Goal: Navigation & Orientation: Find specific page/section

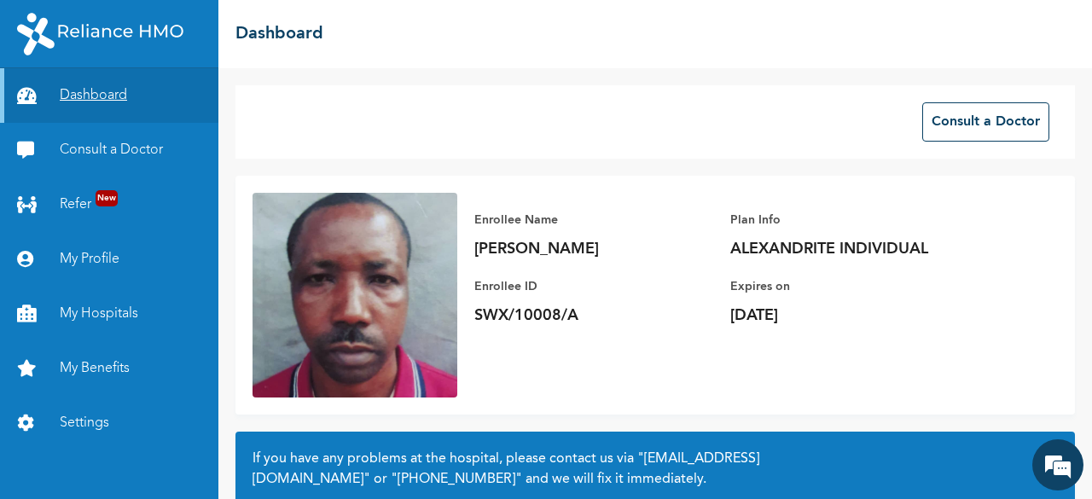
click at [116, 101] on link "Dashboard" at bounding box center [109, 95] width 218 height 55
click at [90, 316] on link "My Hospitals" at bounding box center [109, 314] width 218 height 55
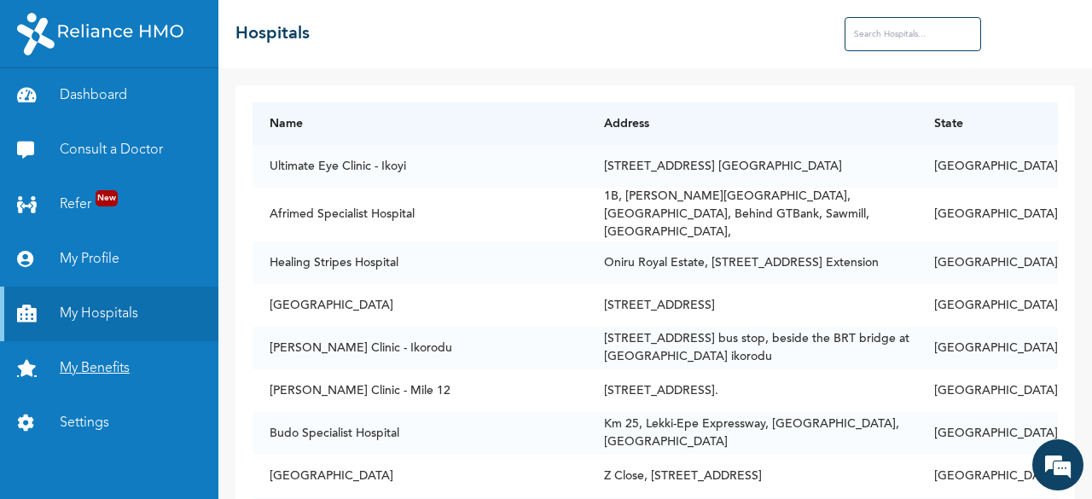
click at [90, 367] on link "My Benefits" at bounding box center [109, 368] width 218 height 55
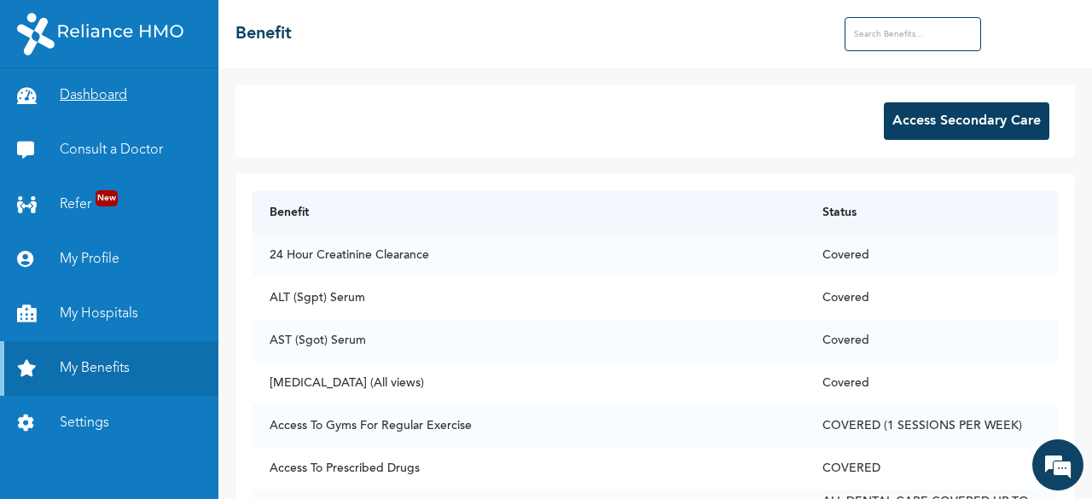
click at [100, 96] on link "Dashboard" at bounding box center [109, 95] width 218 height 55
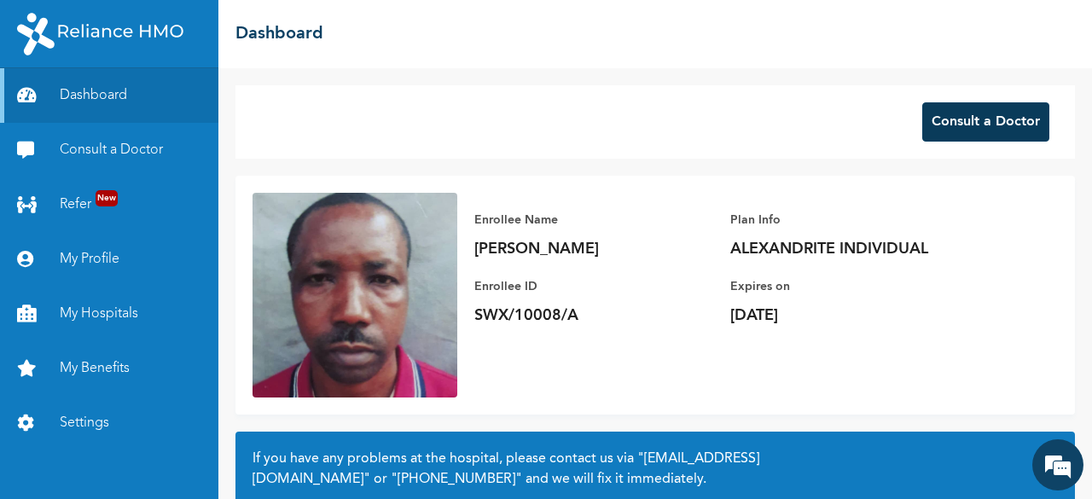
click at [954, 132] on button "Consult a Doctor" at bounding box center [985, 121] width 127 height 39
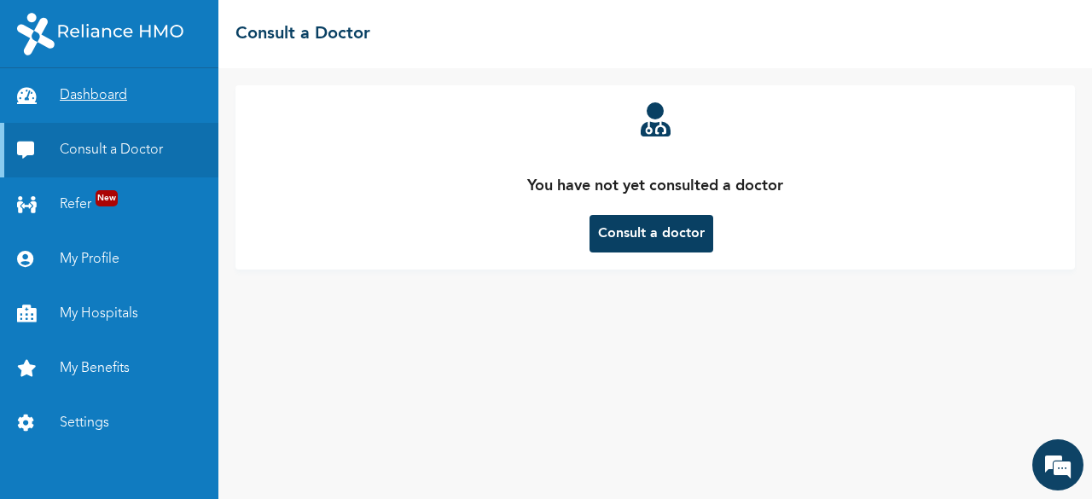
click at [79, 96] on link "Dashboard" at bounding box center [109, 95] width 218 height 55
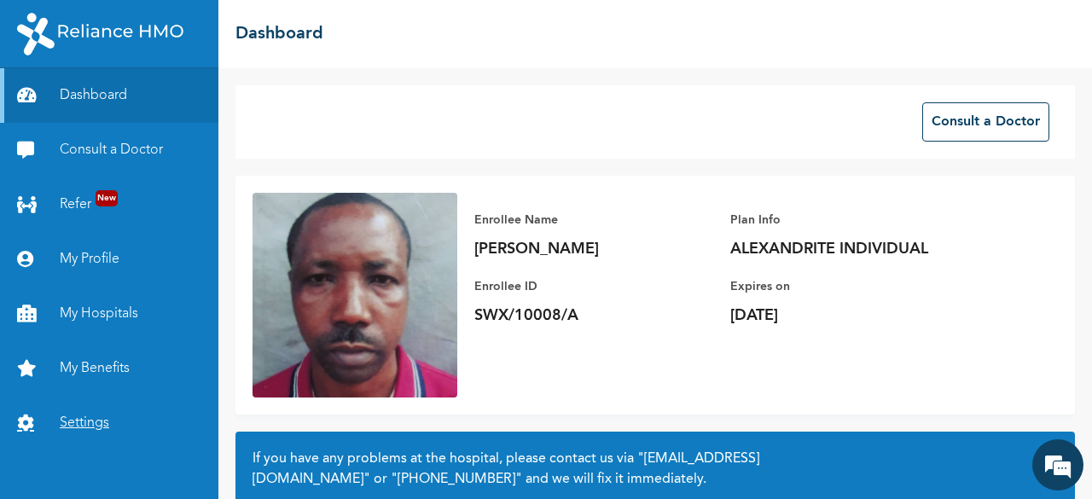
click at [96, 424] on link "Settings" at bounding box center [109, 423] width 218 height 55
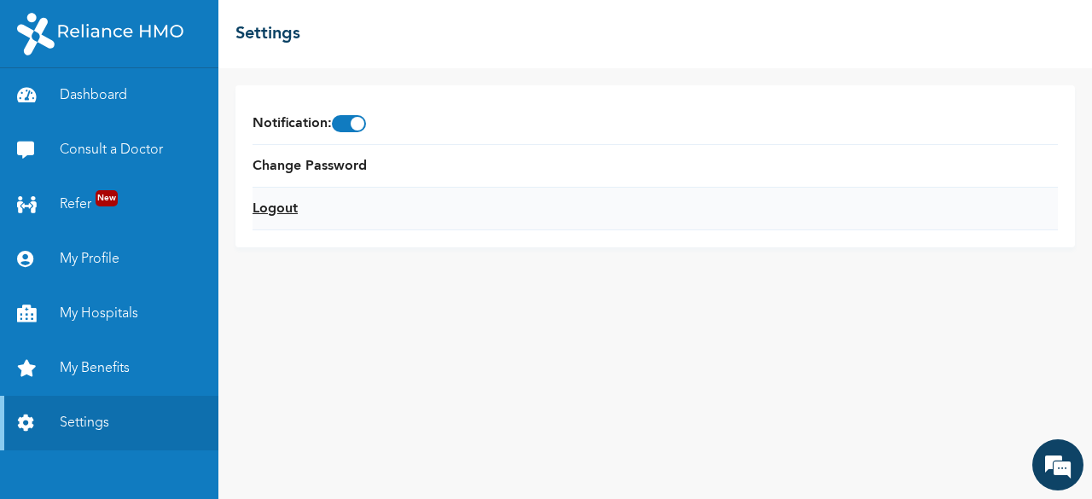
click at [268, 209] on link "Logout" at bounding box center [274, 209] width 45 height 20
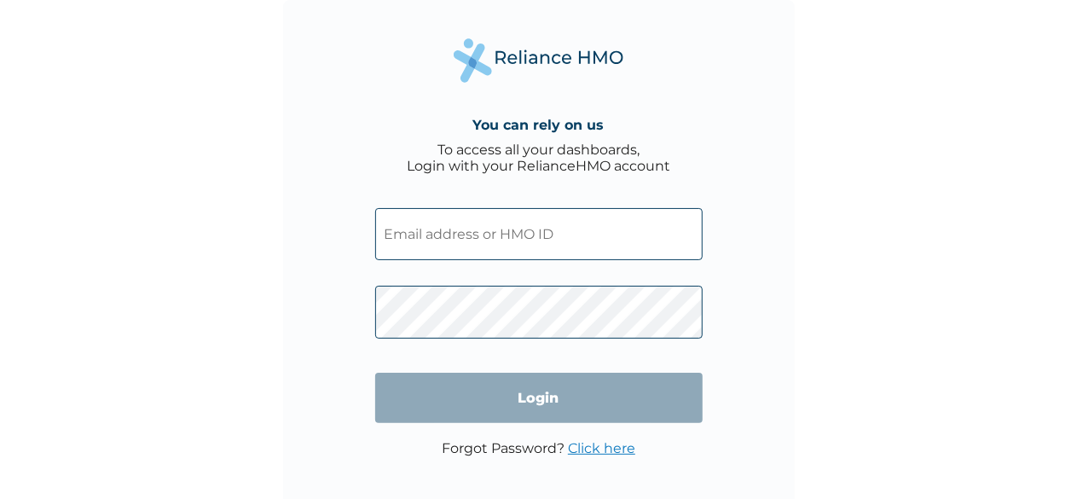
click at [474, 231] on input "text" at bounding box center [538, 234] width 327 height 52
type input "SWX/10008/A"
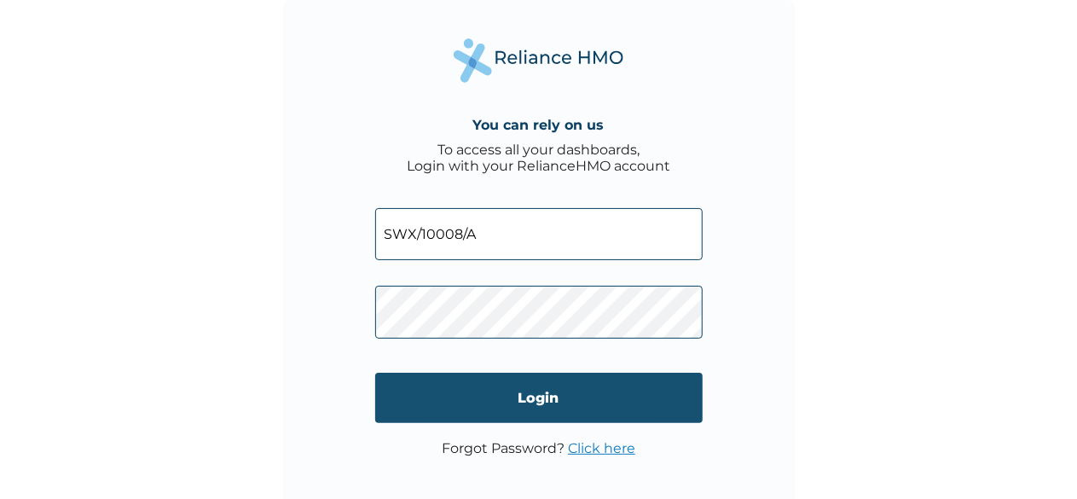
click at [510, 402] on input "Login" at bounding box center [538, 398] width 327 height 50
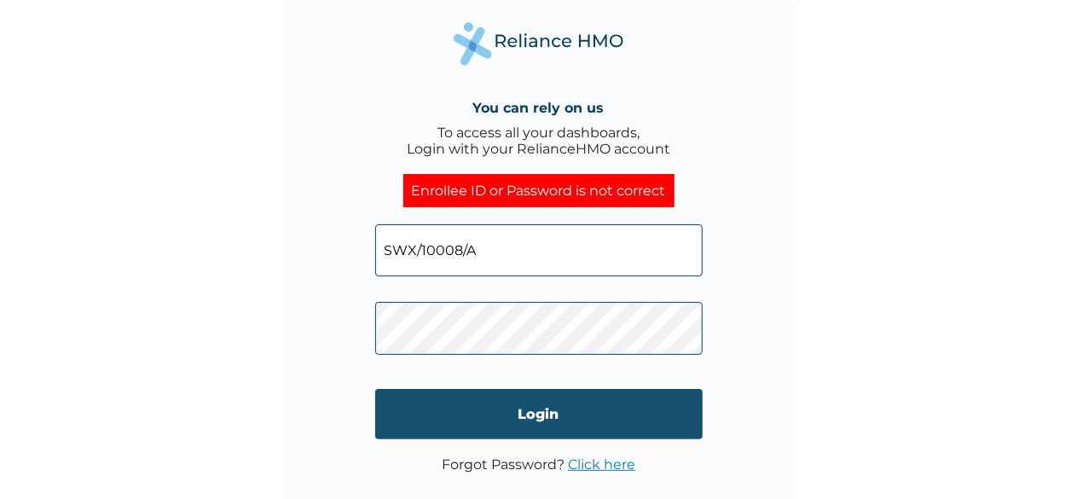
click at [526, 412] on input "Login" at bounding box center [538, 414] width 327 height 50
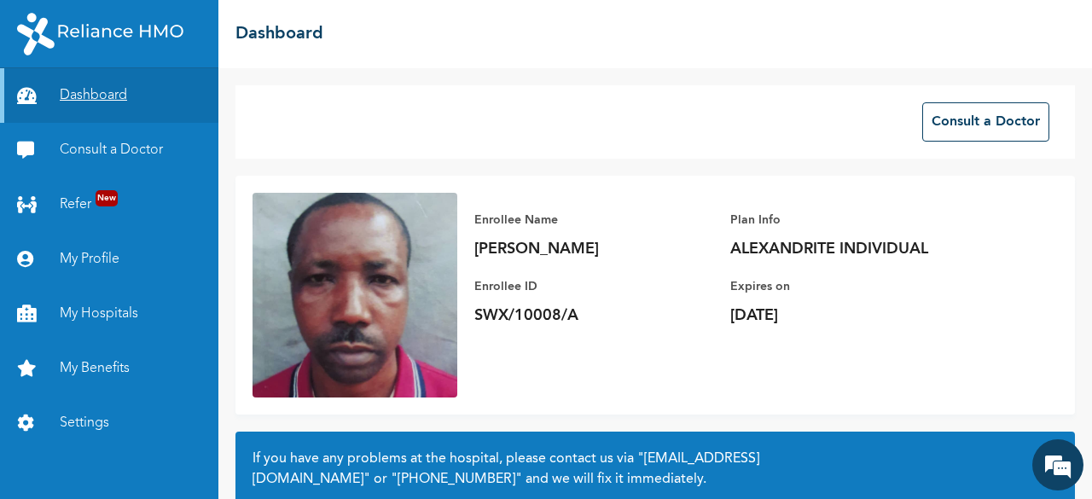
click at [128, 96] on link "Dashboard" at bounding box center [109, 95] width 218 height 55
click at [92, 91] on link "Dashboard" at bounding box center [109, 95] width 218 height 55
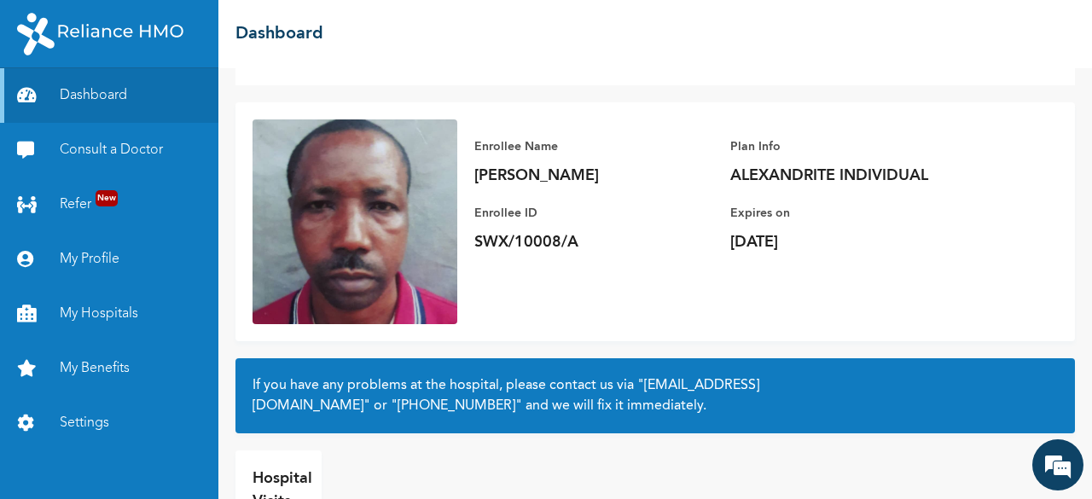
scroll to position [161, 0]
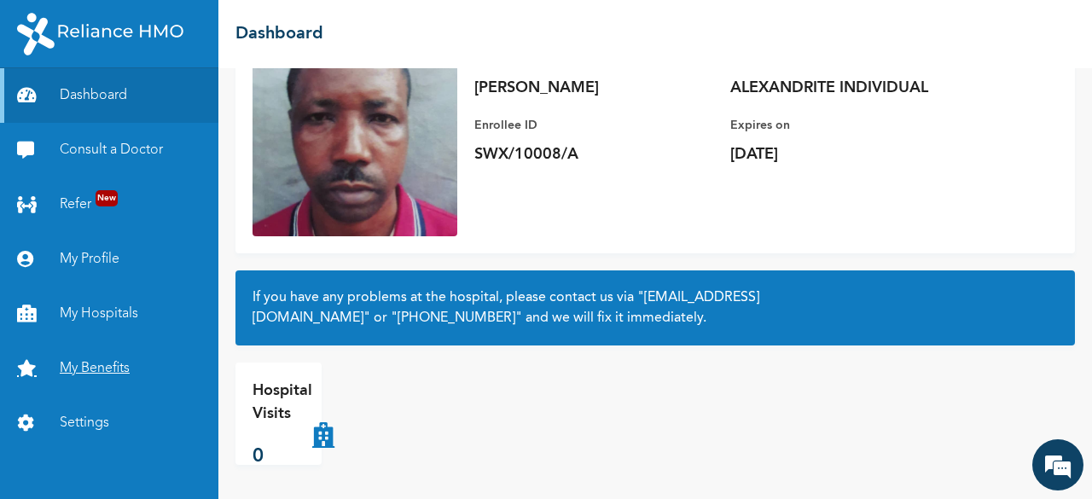
click at [102, 361] on link "My Benefits" at bounding box center [109, 368] width 218 height 55
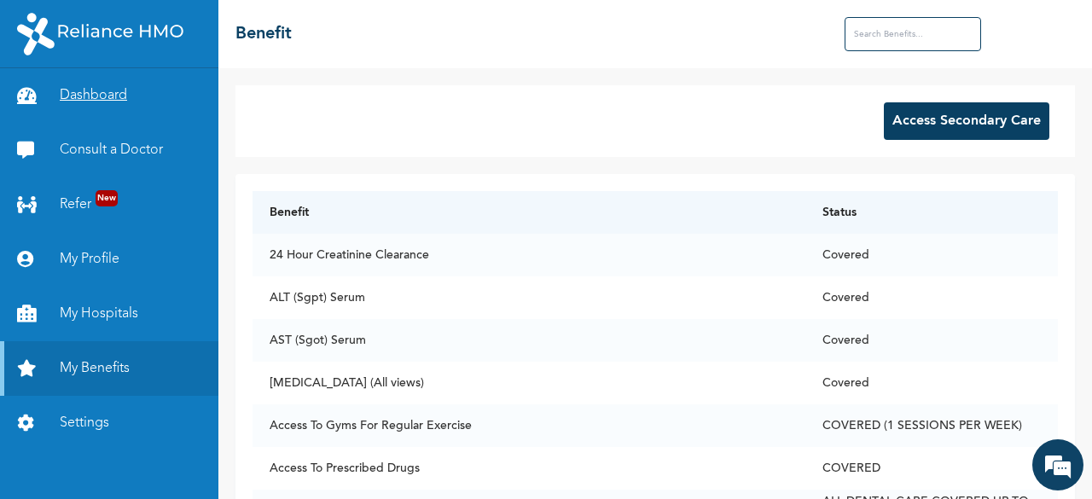
click at [77, 98] on link "Dashboard" at bounding box center [109, 95] width 218 height 55
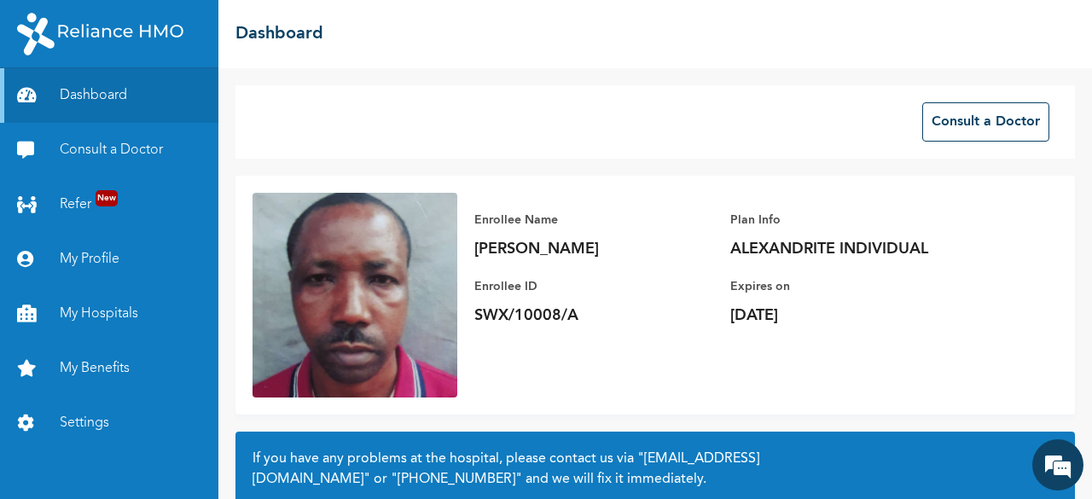
click at [297, 125] on div "Consult a Doctor" at bounding box center [654, 121] width 839 height 73
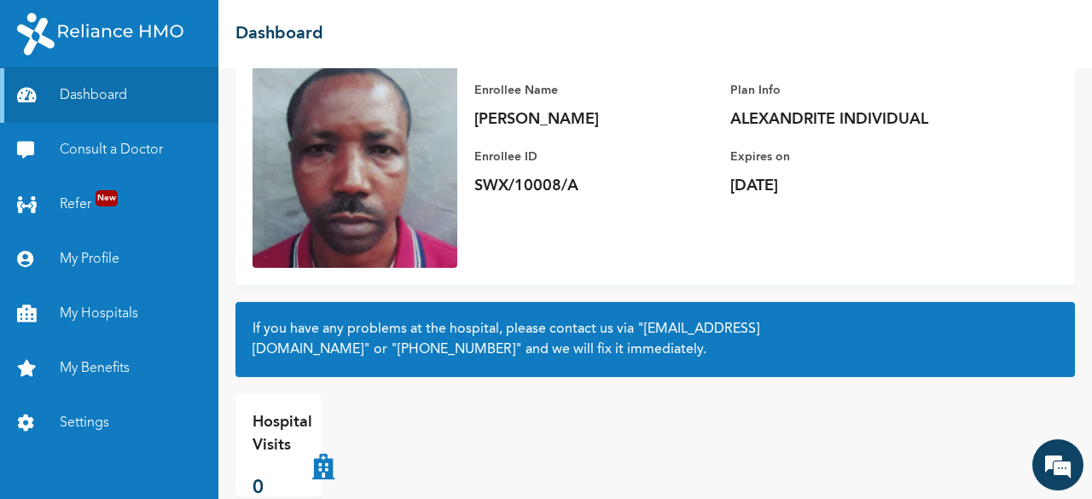
scroll to position [161, 0]
